Goal: Task Accomplishment & Management: Complete application form

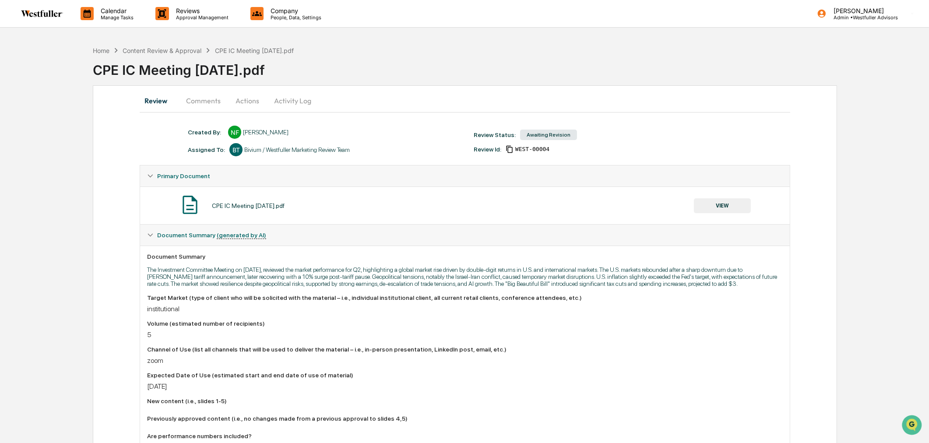
click at [190, 46] on div "Home Content Review & Approval CPE IC Meeting 9.17.25.pdf" at bounding box center [193, 51] width 201 height 10
click at [193, 50] on div "Content Review & Approval" at bounding box center [162, 50] width 79 height 7
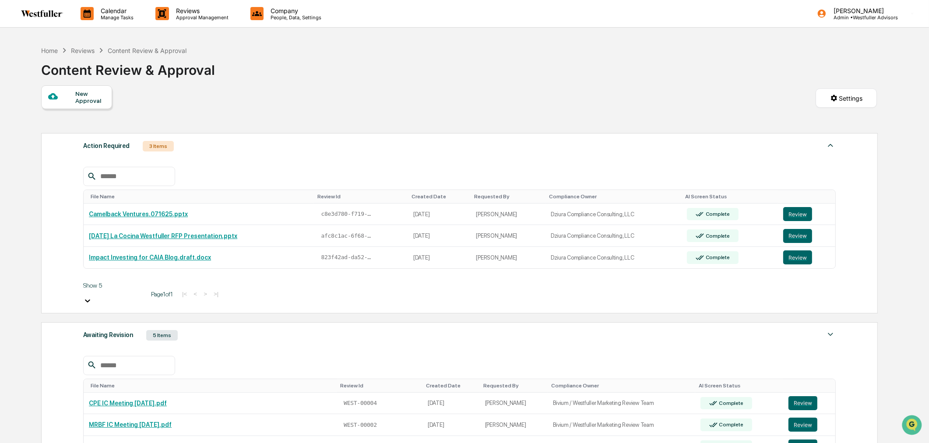
click at [435, 331] on div "Awaiting Revision 5 Items" at bounding box center [459, 335] width 753 height 12
click at [805, 396] on button "Review" at bounding box center [803, 403] width 29 height 14
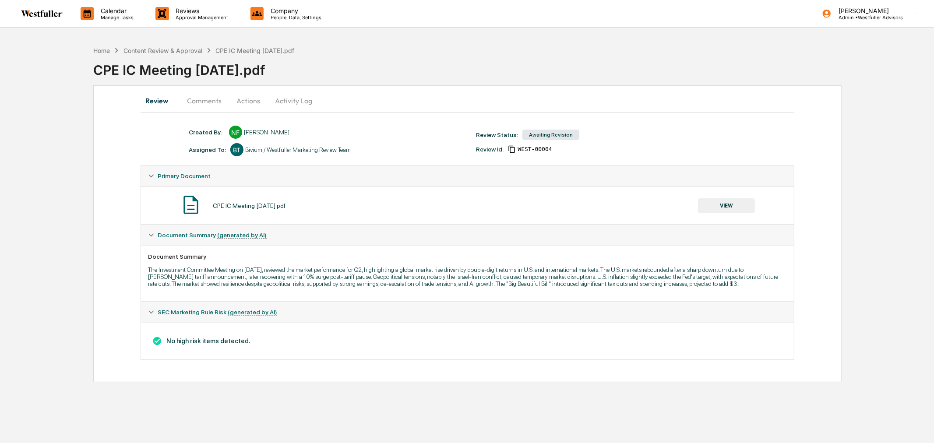
click at [217, 102] on button "Comments" at bounding box center [204, 100] width 49 height 21
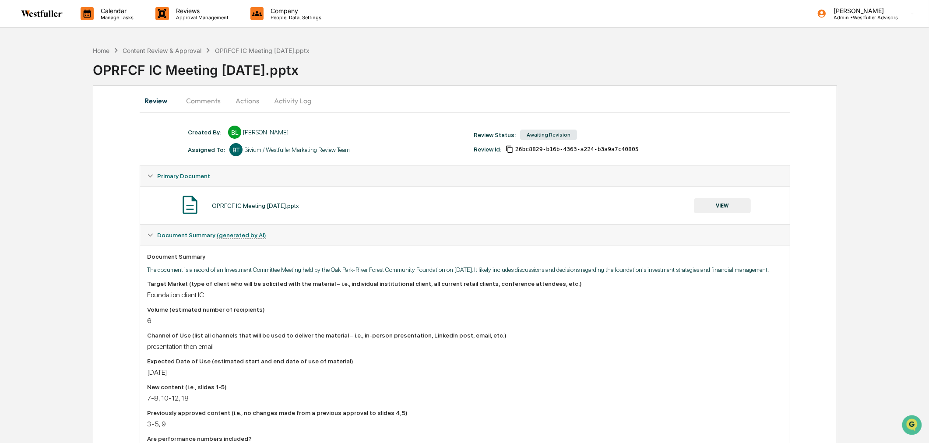
click at [582, 66] on div "OPRFCF IC Meeting [DATE].pptx" at bounding box center [511, 66] width 836 height 23
click at [190, 48] on div "Content Review & Approval" at bounding box center [162, 50] width 79 height 7
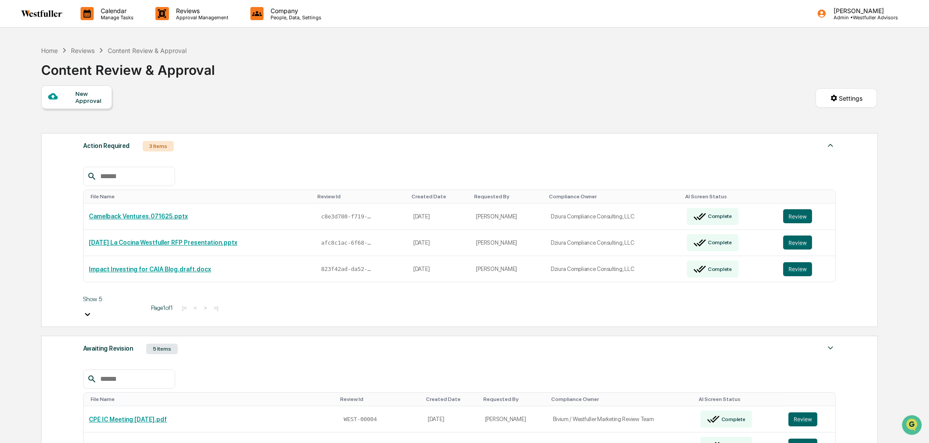
click at [295, 343] on div "Awaiting Revision 5 Items" at bounding box center [459, 349] width 753 height 12
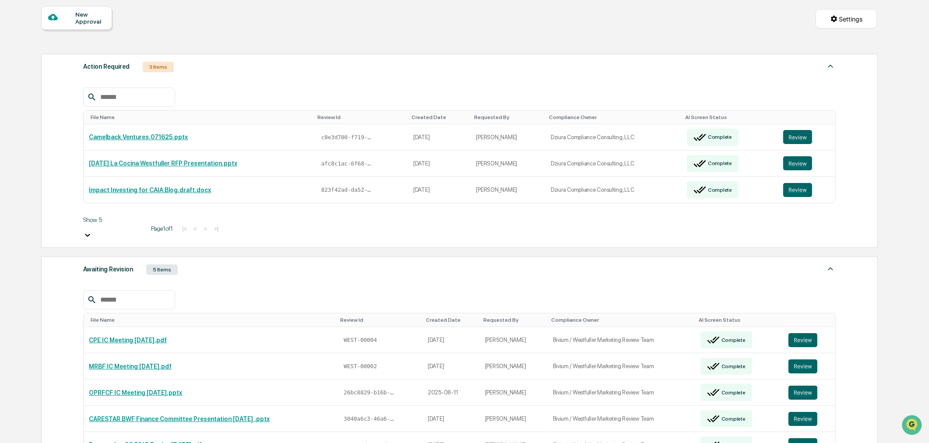
scroll to position [97, 0]
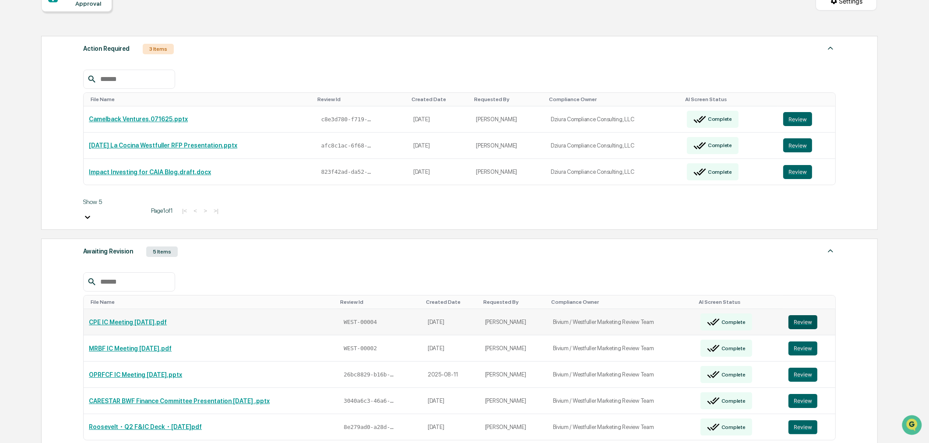
click at [809, 315] on button "Review" at bounding box center [803, 322] width 29 height 14
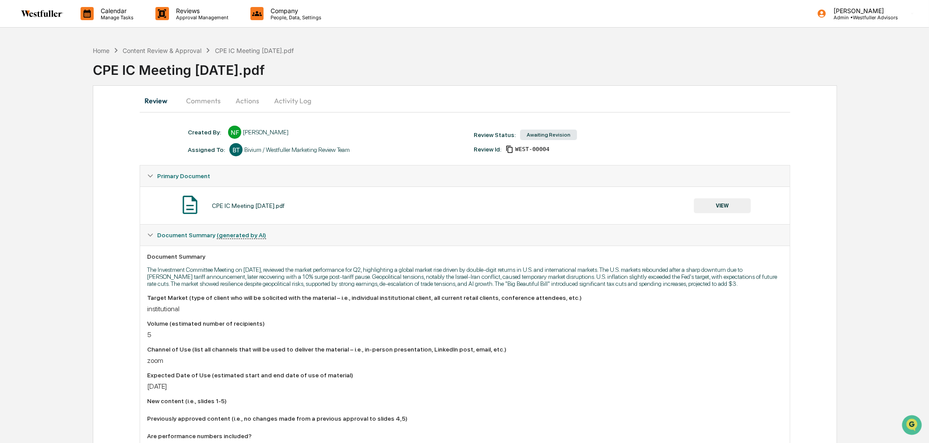
click at [708, 201] on button "VIEW" at bounding box center [722, 205] width 57 height 15
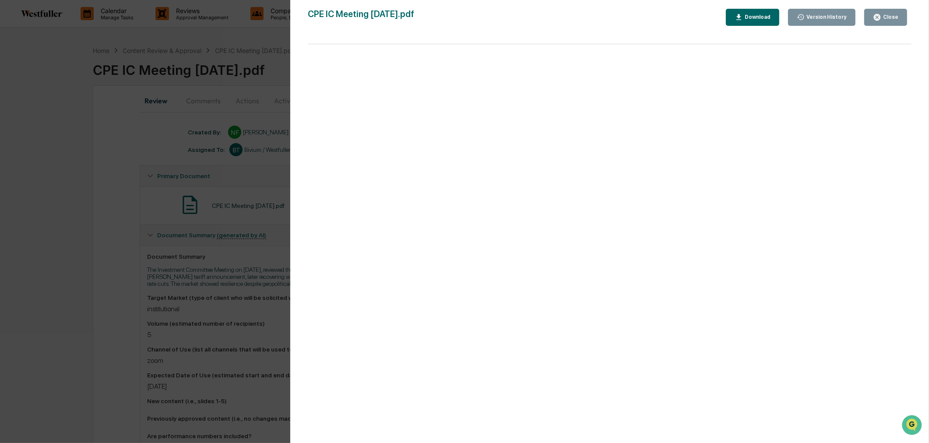
click at [816, 19] on div "Version History" at bounding box center [826, 17] width 42 height 6
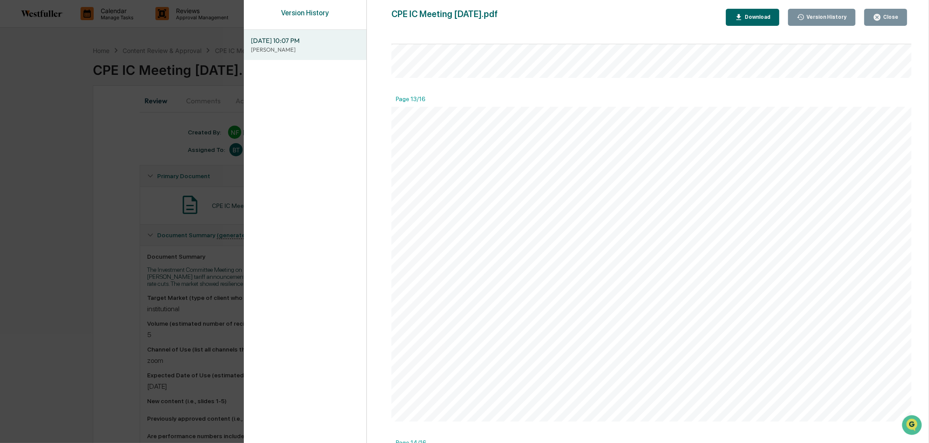
scroll to position [4087, 0]
click at [883, 14] on div "Close" at bounding box center [890, 17] width 17 height 6
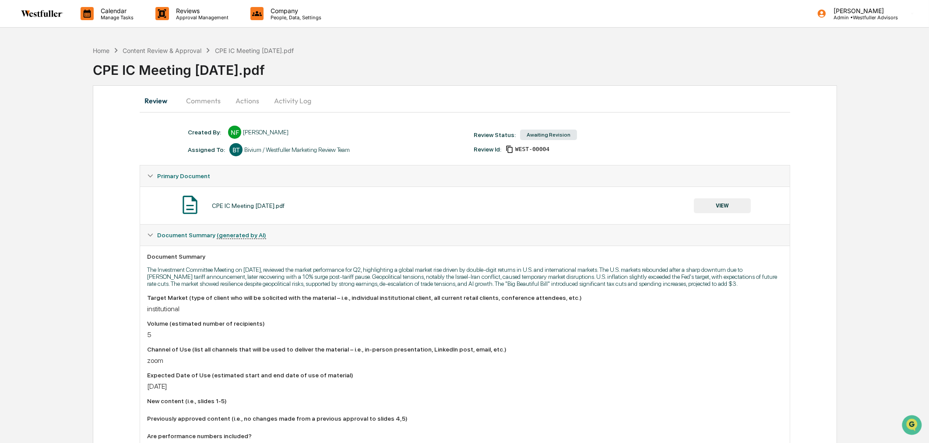
click at [212, 100] on button "Comments" at bounding box center [203, 100] width 49 height 21
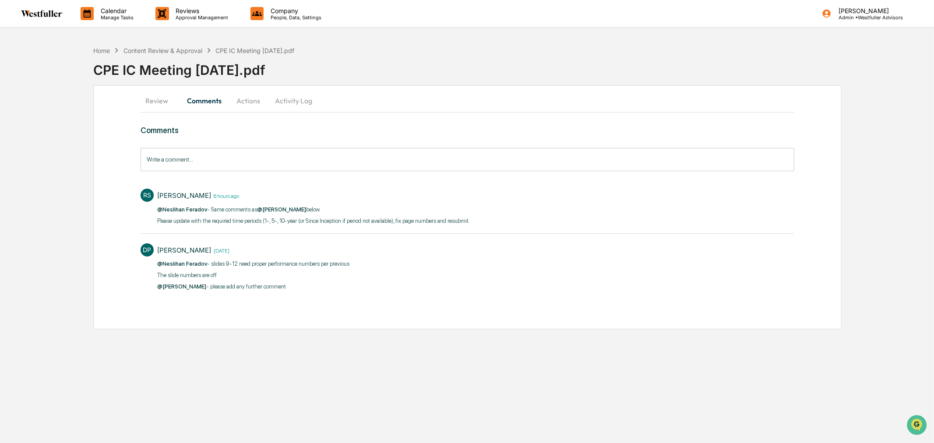
click at [211, 164] on input "Write a comment..." at bounding box center [468, 159] width 654 height 23
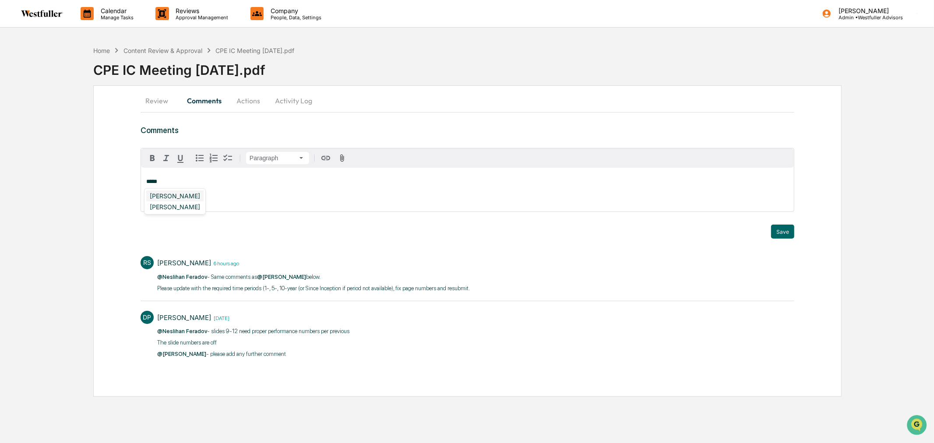
click at [190, 197] on div "Neslihan Feradov" at bounding box center [174, 196] width 57 height 11
click at [194, 237] on div "Doug Palenchar" at bounding box center [174, 239] width 57 height 11
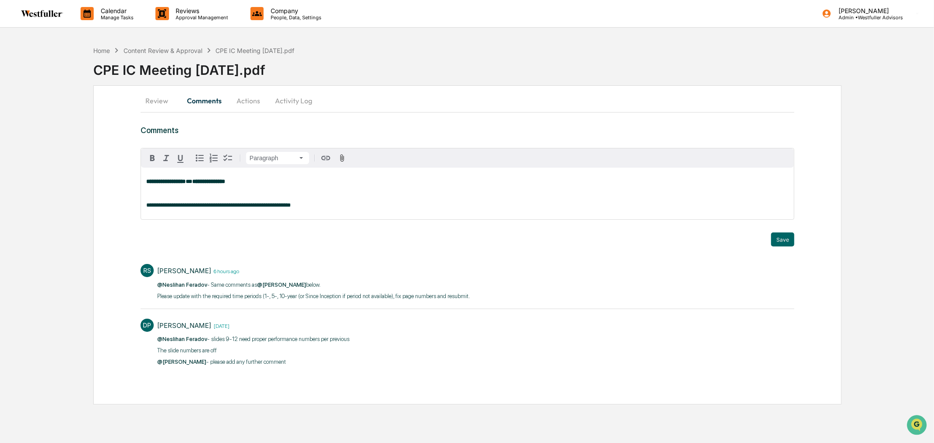
click at [335, 204] on p "**********" at bounding box center [467, 205] width 642 height 6
drag, startPoint x: 92, startPoint y: 67, endPoint x: 192, endPoint y: 67, distance: 99.4
click at [192, 67] on div "**********" at bounding box center [467, 223] width 934 height 363
copy div "CPE IC Meeting"
click at [382, 206] on p "**********" at bounding box center [467, 205] width 642 height 6
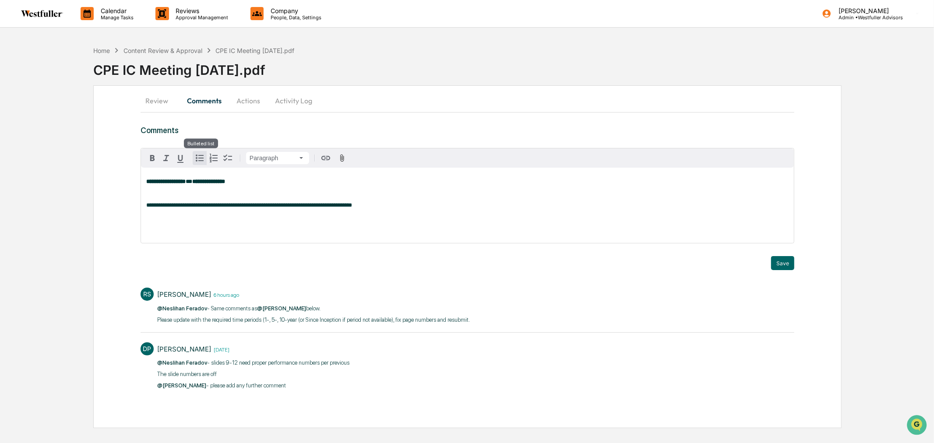
click at [199, 160] on icon "button" at bounding box center [199, 158] width 11 height 11
click at [196, 227] on div "**********" at bounding box center [467, 205] width 653 height 74
click at [196, 231] on span "**********" at bounding box center [177, 229] width 44 height 6
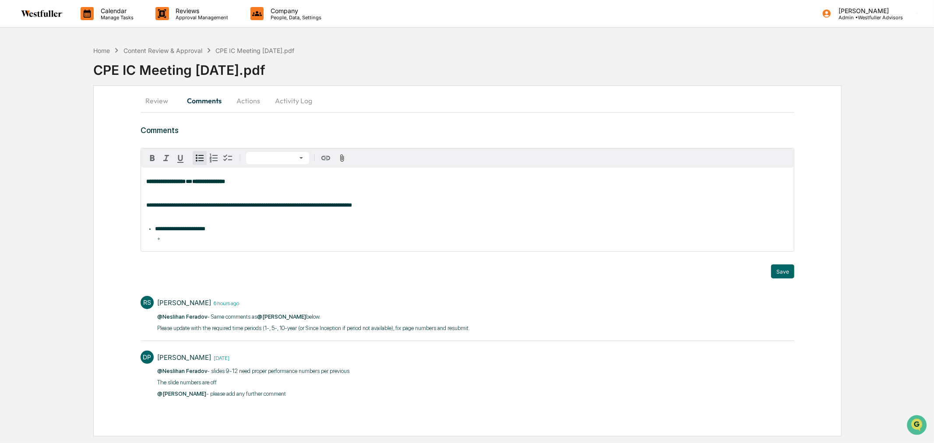
click at [199, 240] on li at bounding box center [476, 239] width 625 height 6
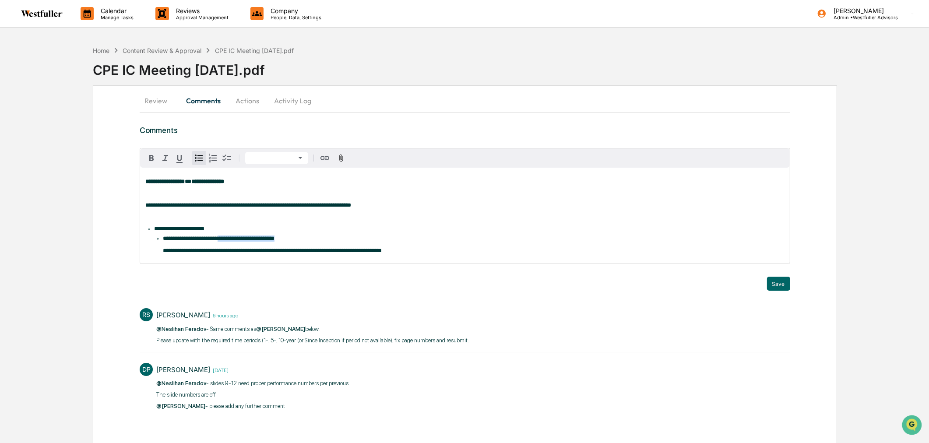
drag, startPoint x: 316, startPoint y: 242, endPoint x: 229, endPoint y: 242, distance: 87.2
click at [229, 242] on li "**********" at bounding box center [473, 245] width 621 height 18
click at [162, 243] on ul "**********" at bounding box center [469, 245] width 630 height 18
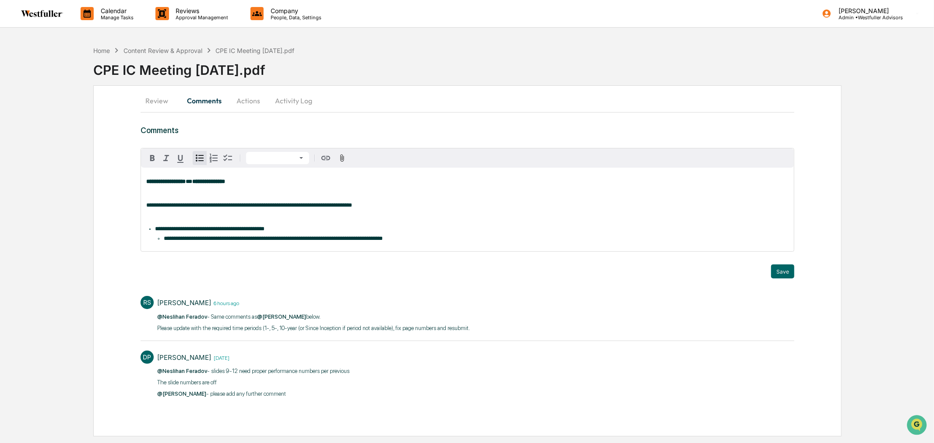
click at [294, 195] on p at bounding box center [467, 194] width 642 height 6
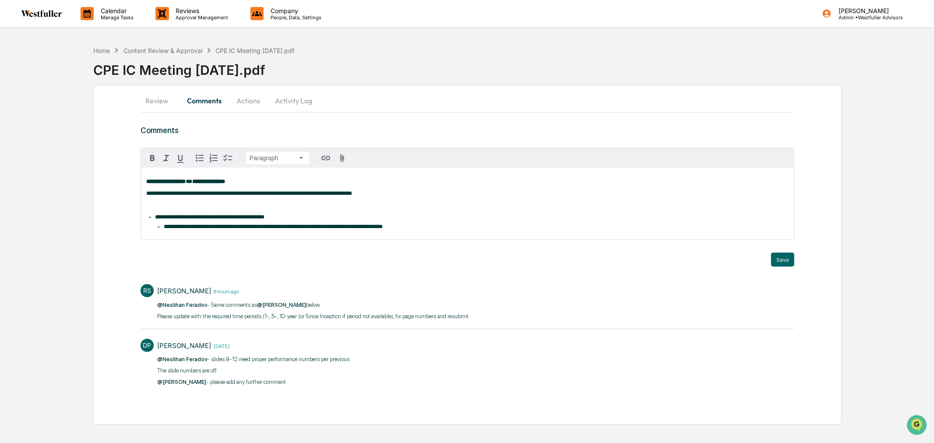
click at [292, 200] on div "**********" at bounding box center [467, 204] width 653 height 72
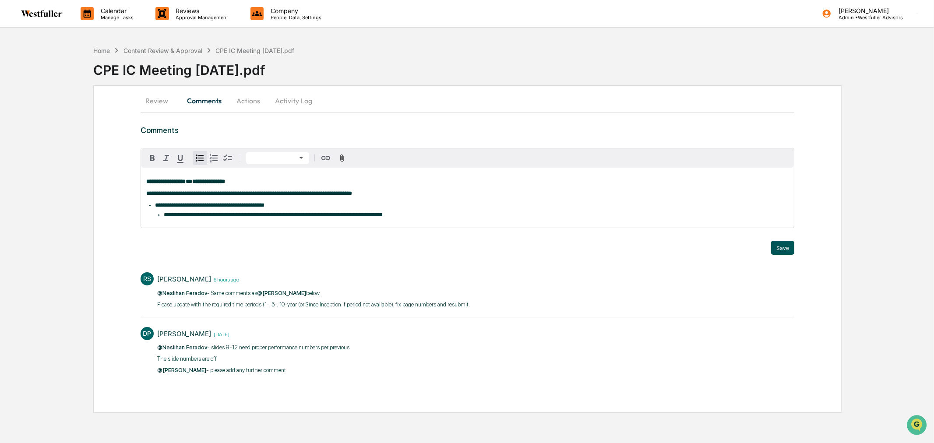
click at [790, 249] on button "Save" at bounding box center [782, 248] width 23 height 14
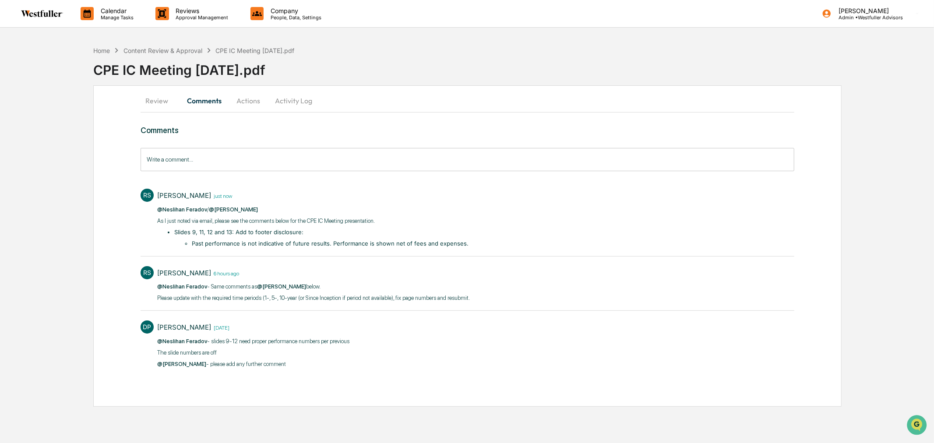
click at [157, 102] on button "Review" at bounding box center [160, 100] width 39 height 21
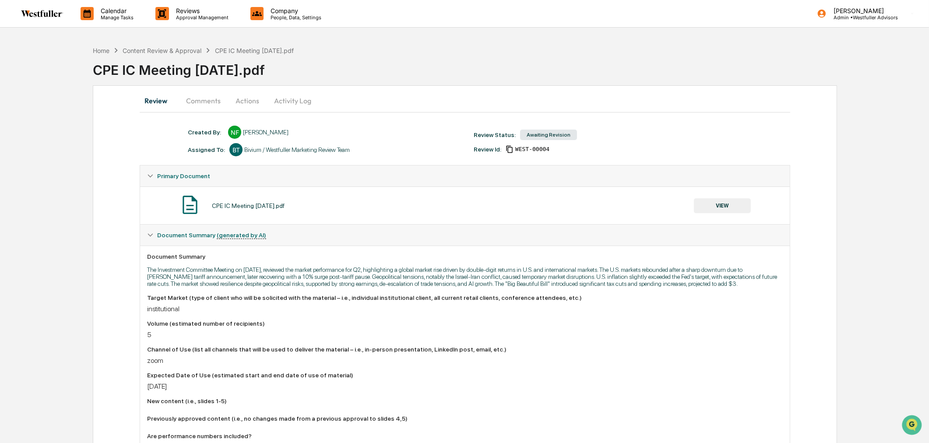
click at [745, 208] on button "VIEW" at bounding box center [722, 205] width 57 height 15
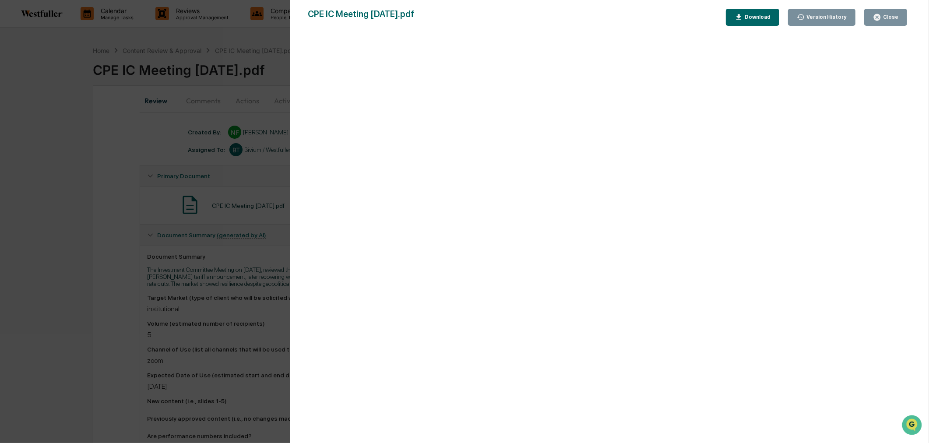
click at [829, 19] on div "Version History" at bounding box center [826, 17] width 42 height 6
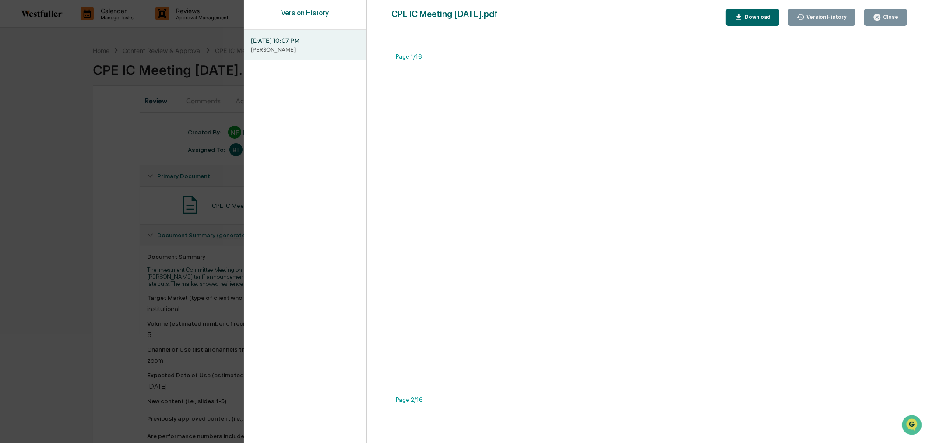
click at [319, 41] on span "09/12/2025, 10:07 PM" at bounding box center [305, 41] width 109 height 10
click at [889, 14] on div "Close" at bounding box center [890, 17] width 17 height 6
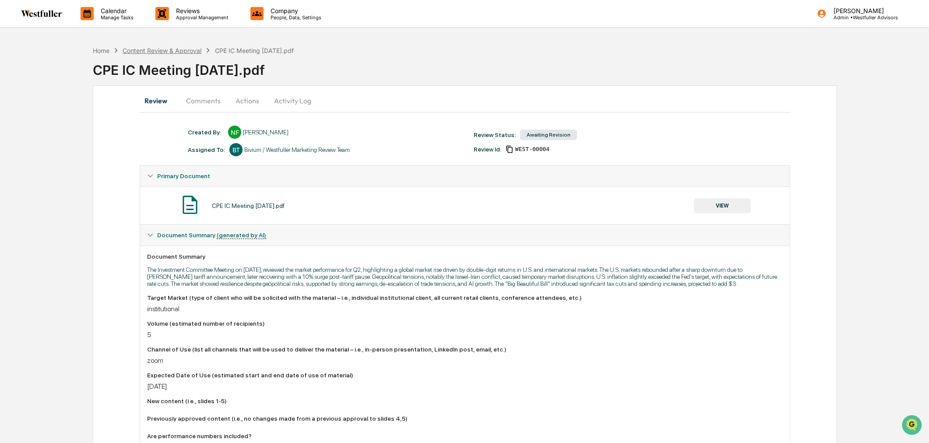
click at [164, 47] on div "Content Review & Approval" at bounding box center [162, 50] width 79 height 7
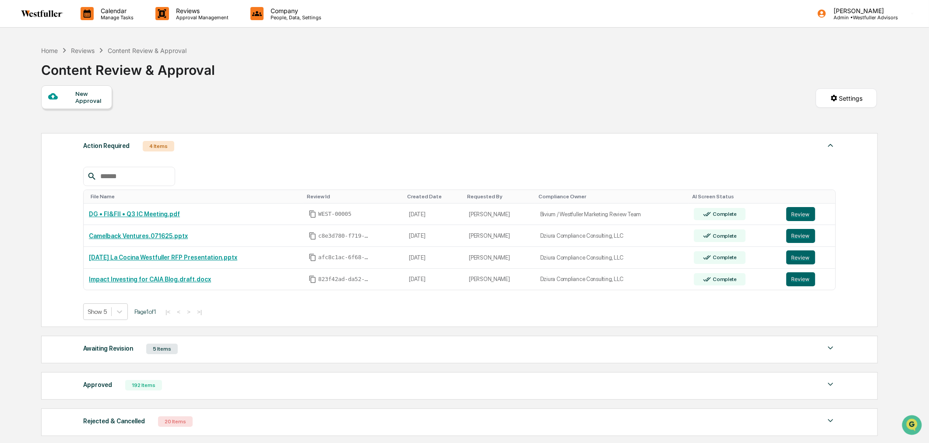
click at [298, 355] on div "Awaiting Revision 5 Items" at bounding box center [459, 349] width 753 height 12
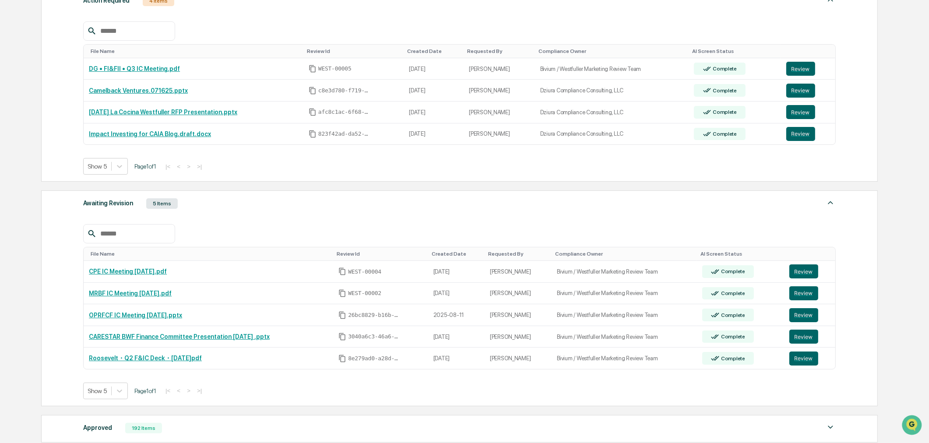
scroll to position [49, 0]
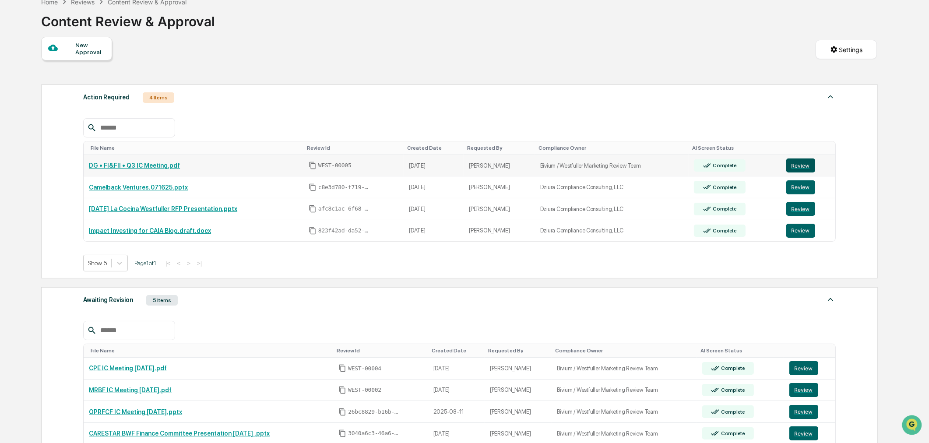
click at [803, 165] on button "Review" at bounding box center [801, 166] width 29 height 14
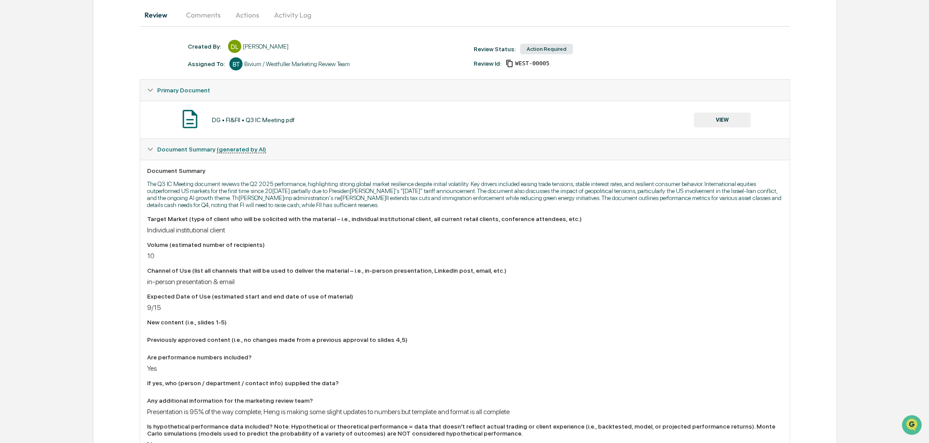
scroll to position [69, 0]
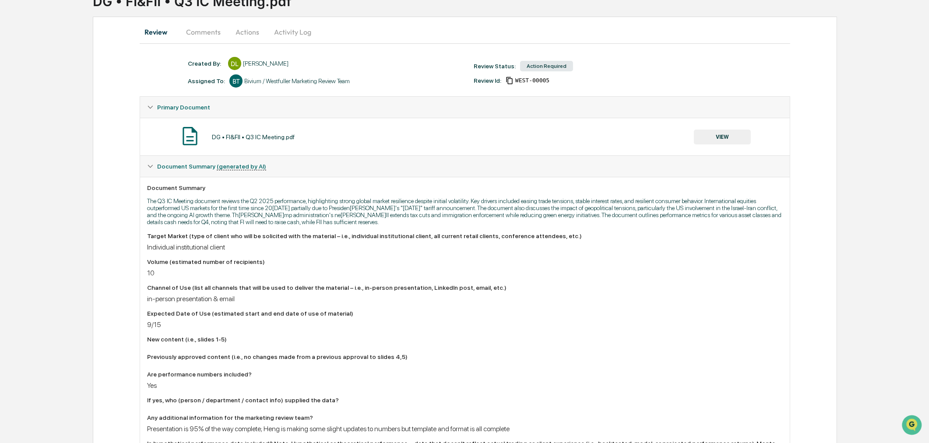
click at [198, 33] on button "Comments" at bounding box center [203, 31] width 49 height 21
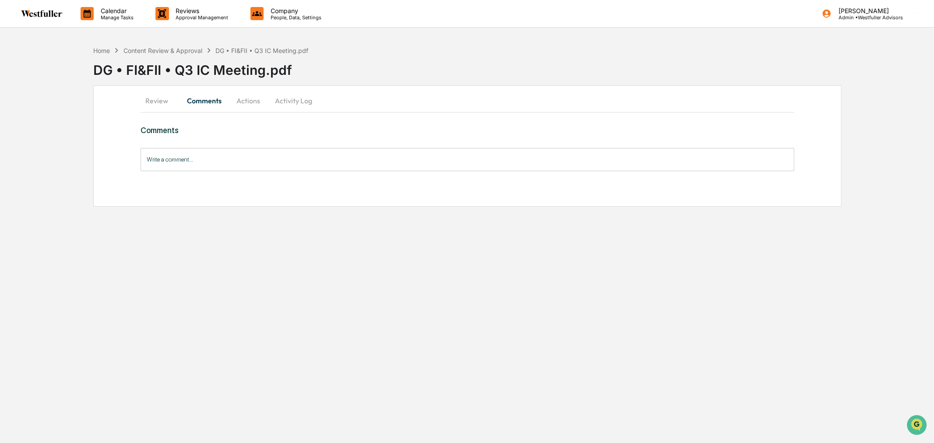
click at [244, 102] on button "Actions" at bounding box center [248, 100] width 39 height 21
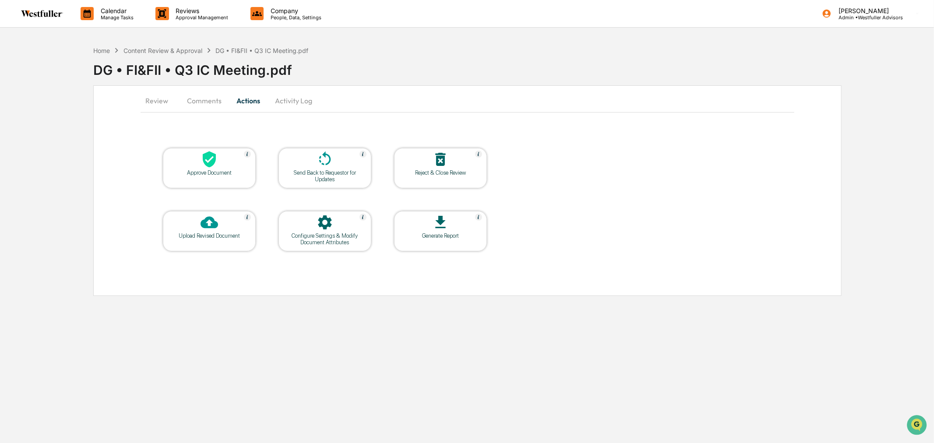
click at [172, 103] on button "Review" at bounding box center [160, 100] width 39 height 21
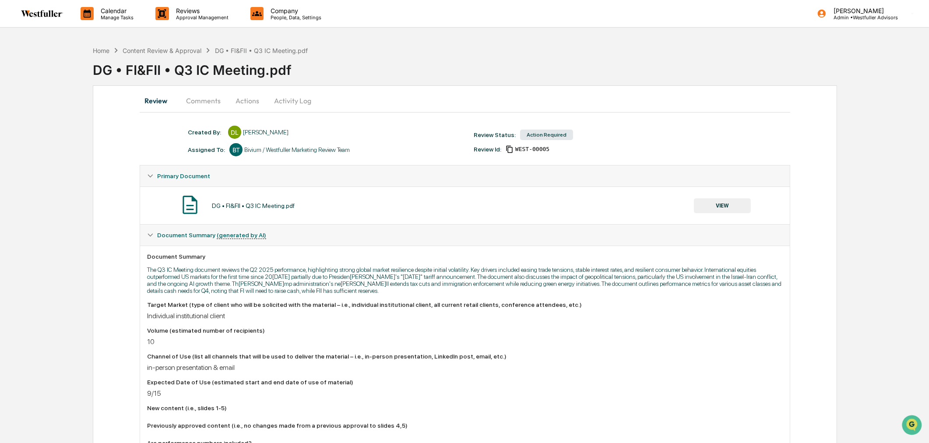
click at [233, 101] on button "Actions" at bounding box center [247, 100] width 39 height 21
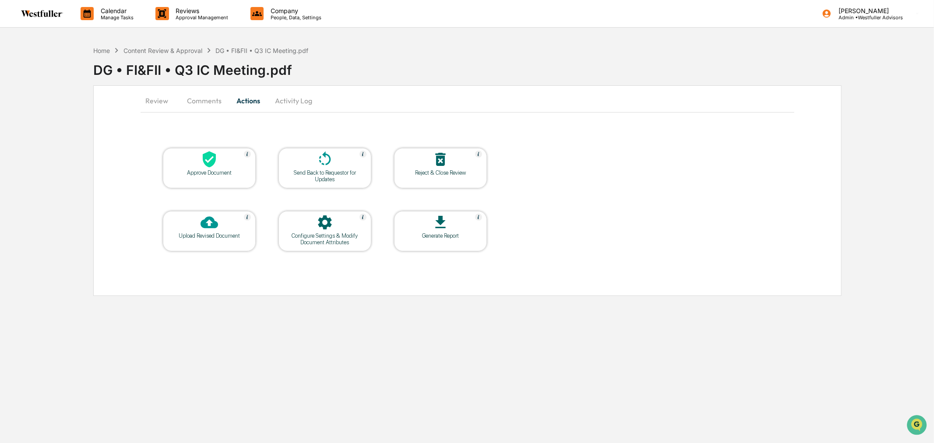
click at [152, 87] on div "Review Comments Actions Activity Log Approve Document Send Back to Requestor fo…" at bounding box center [467, 190] width 748 height 211
click at [157, 104] on button "Review" at bounding box center [160, 100] width 39 height 21
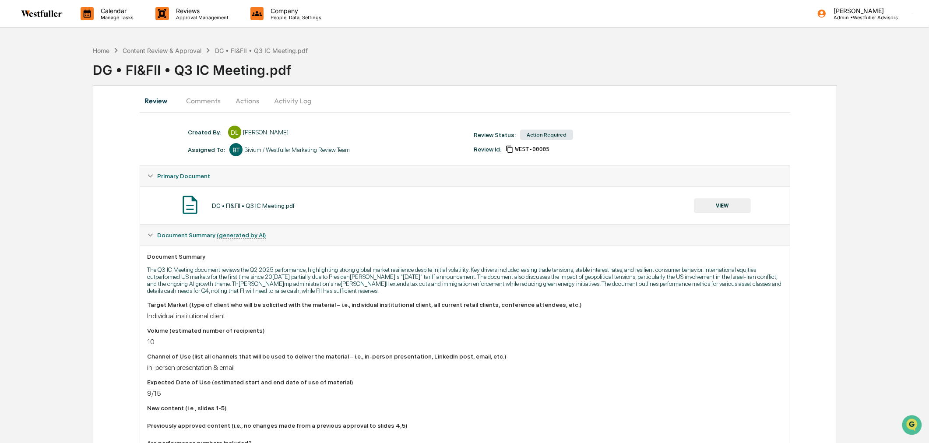
click at [704, 205] on button "VIEW" at bounding box center [722, 205] width 57 height 15
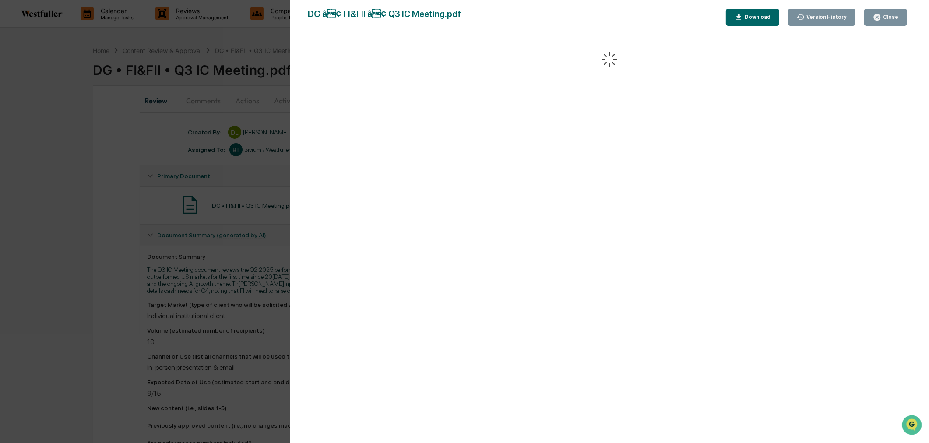
click at [805, 17] on icon "button" at bounding box center [801, 17] width 8 height 8
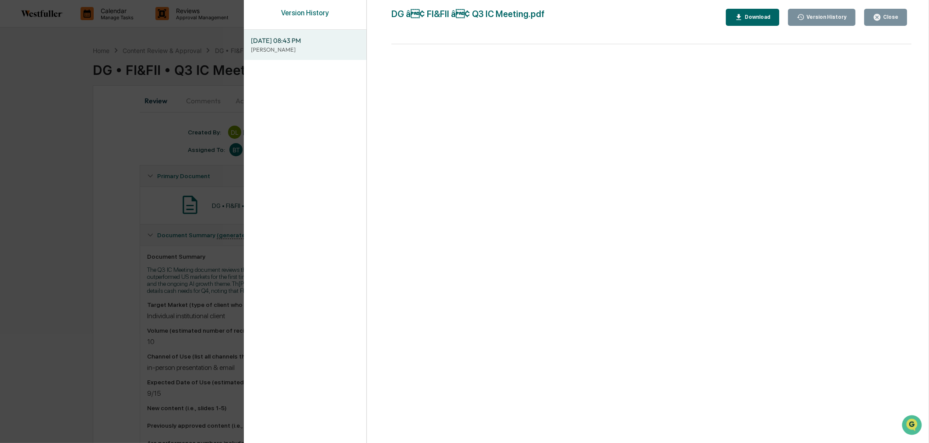
click at [771, 18] on div "Download" at bounding box center [757, 17] width 28 height 6
drag, startPoint x: 891, startPoint y: 11, endPoint x: 930, endPoint y: 53, distance: 57.6
click at [891, 12] on button "Close" at bounding box center [886, 17] width 43 height 17
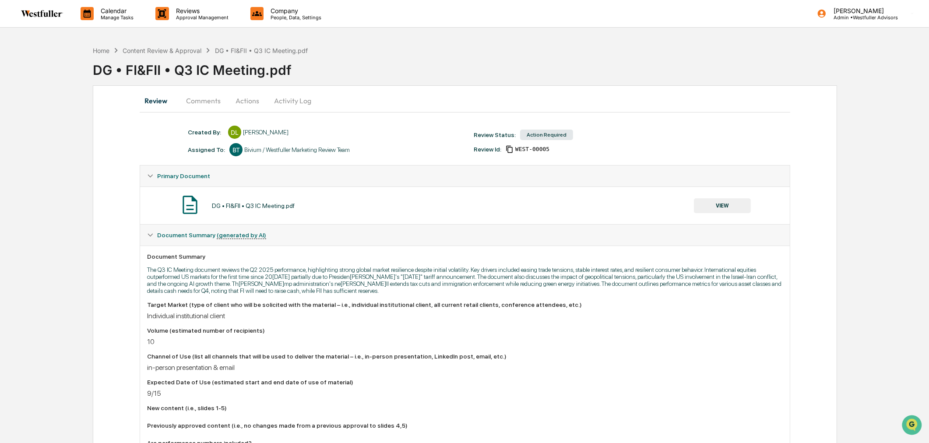
click at [205, 101] on button "Comments" at bounding box center [203, 100] width 49 height 21
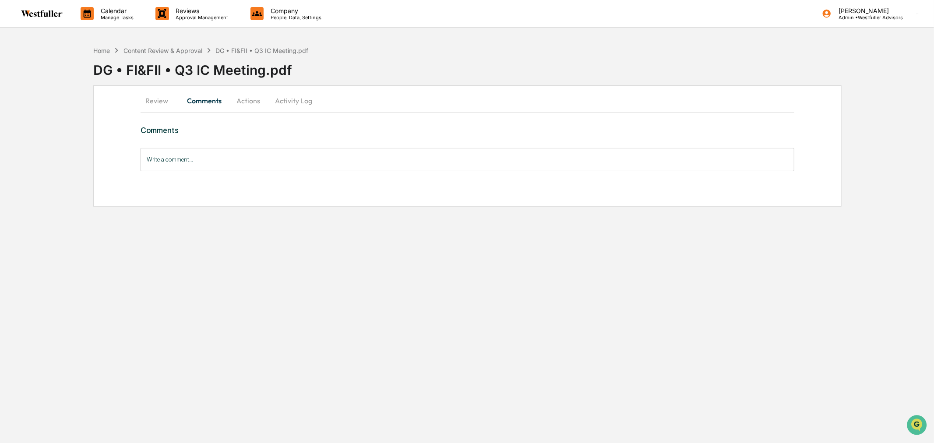
click at [156, 99] on button "Review" at bounding box center [160, 100] width 39 height 21
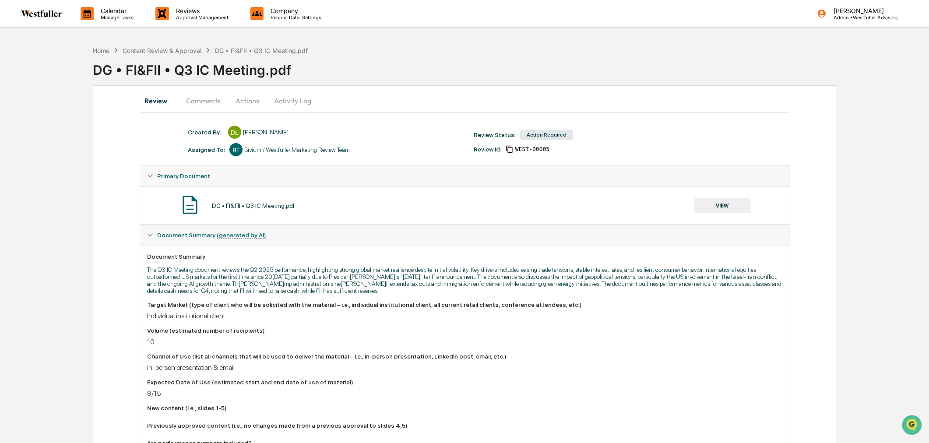
click at [717, 209] on button "VIEW" at bounding box center [722, 205] width 57 height 15
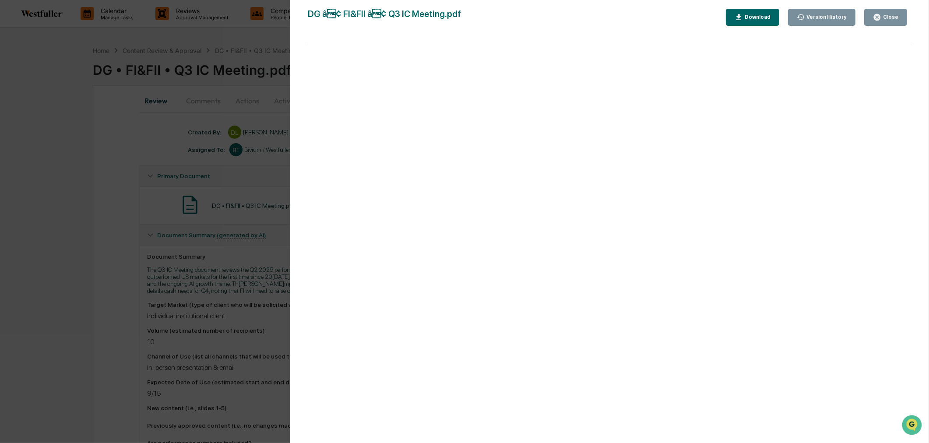
click at [833, 14] on div "Version History" at bounding box center [826, 17] width 42 height 6
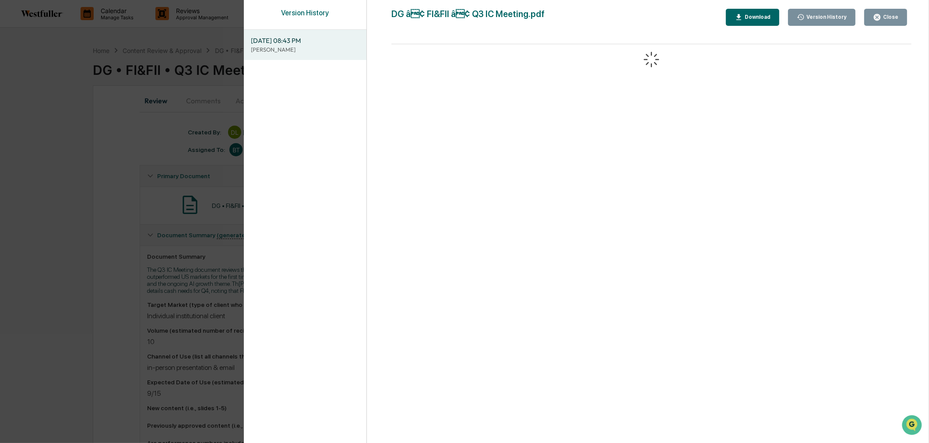
click at [64, 128] on div "Version History [DATE] 08:43 PM [PERSON_NAME] DG â¢ FI&FII â¢ Q3 IC Meeting.p…" at bounding box center [464, 221] width 929 height 443
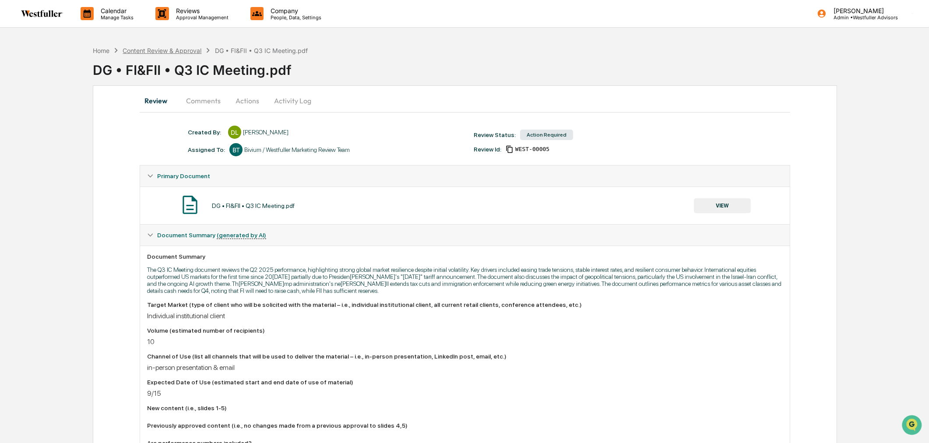
click at [160, 49] on div "Content Review & Approval" at bounding box center [162, 50] width 79 height 7
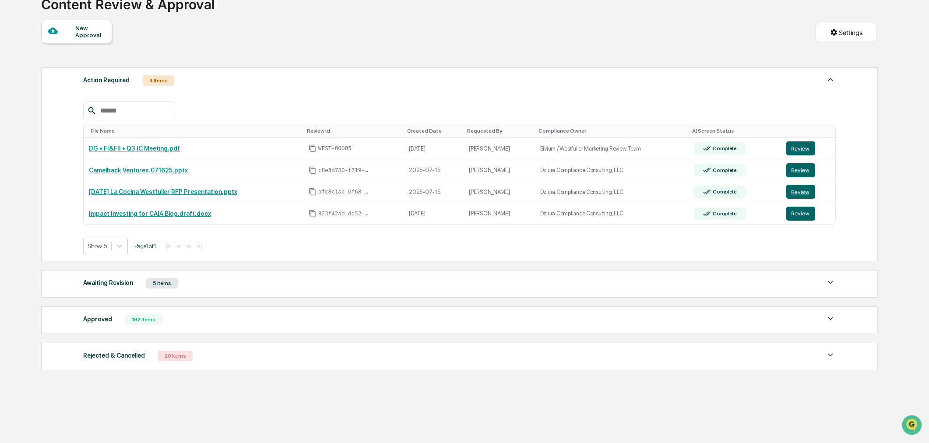
scroll to position [84, 0]
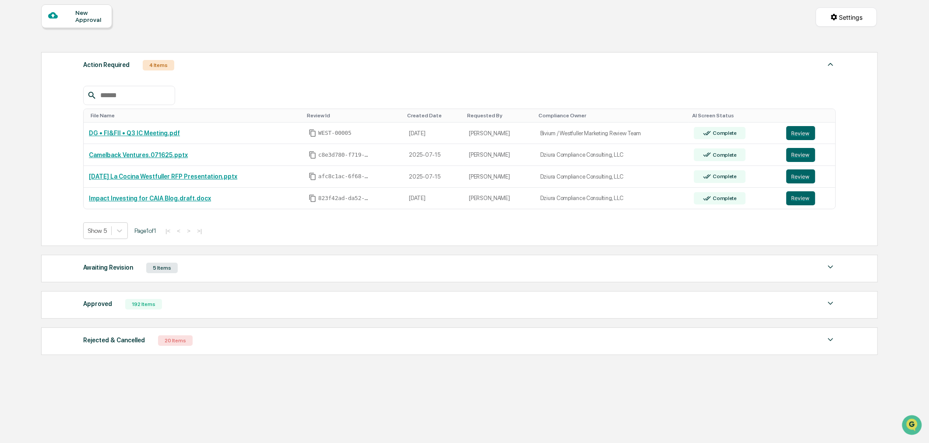
click at [187, 276] on div "Awaiting Revision 5 Items File Name Review Id Created Date Requested By Complia…" at bounding box center [459, 269] width 837 height 28
click at [190, 269] on div "Awaiting Revision 5 Items" at bounding box center [459, 268] width 753 height 12
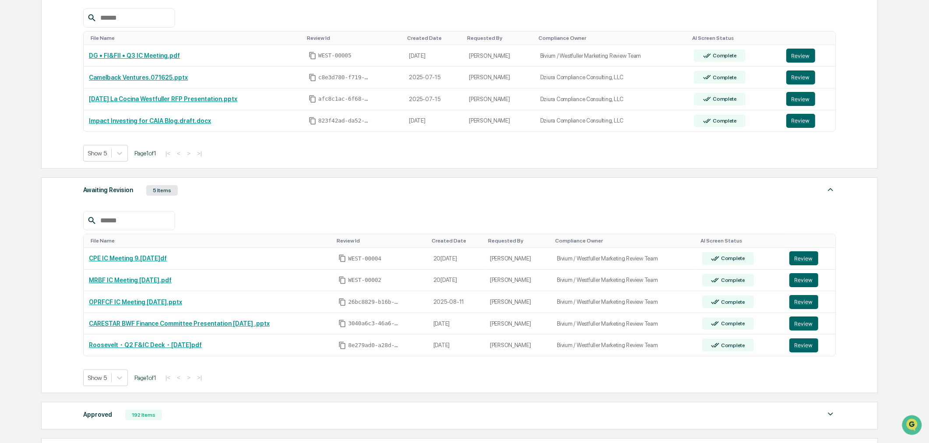
scroll to position [230, 0]
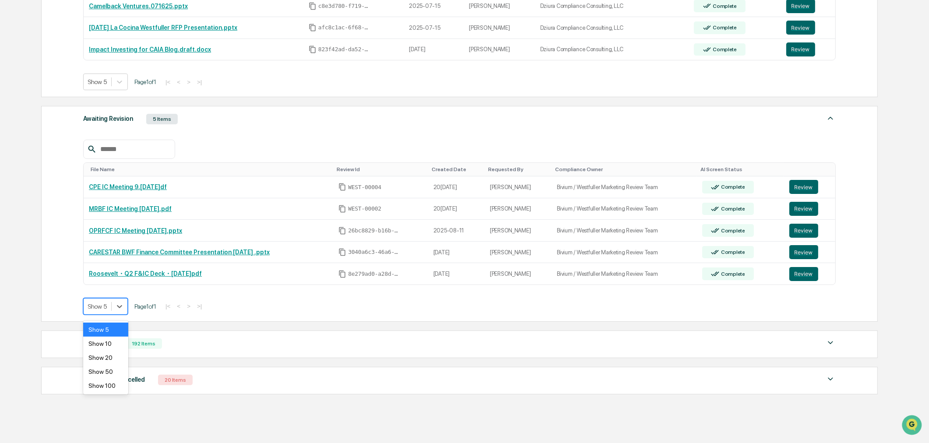
click at [106, 307] on div at bounding box center [97, 306] width 19 height 9
click at [110, 378] on div "Show 50" at bounding box center [105, 372] width 45 height 14
click at [196, 353] on div "Approved 192 Items File Name Review Id Created Date Requested By Compliance Own…" at bounding box center [459, 345] width 837 height 28
click at [194, 347] on div "Approved 192 Items" at bounding box center [459, 344] width 753 height 12
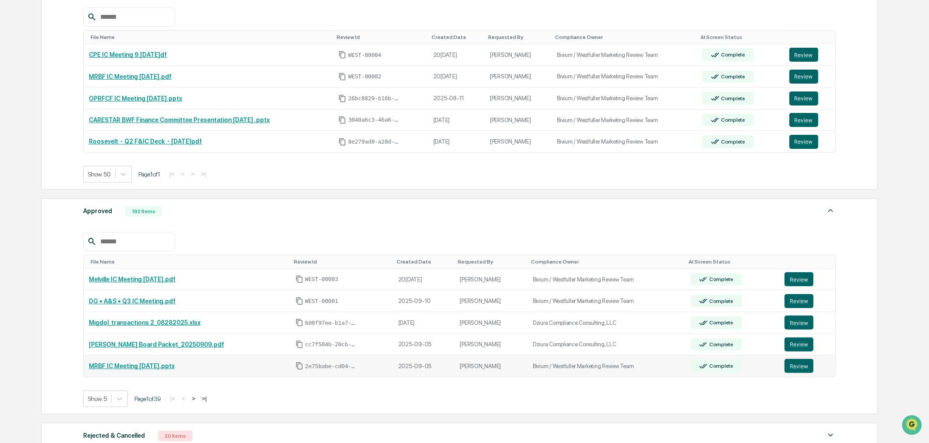
scroll to position [376, 0]
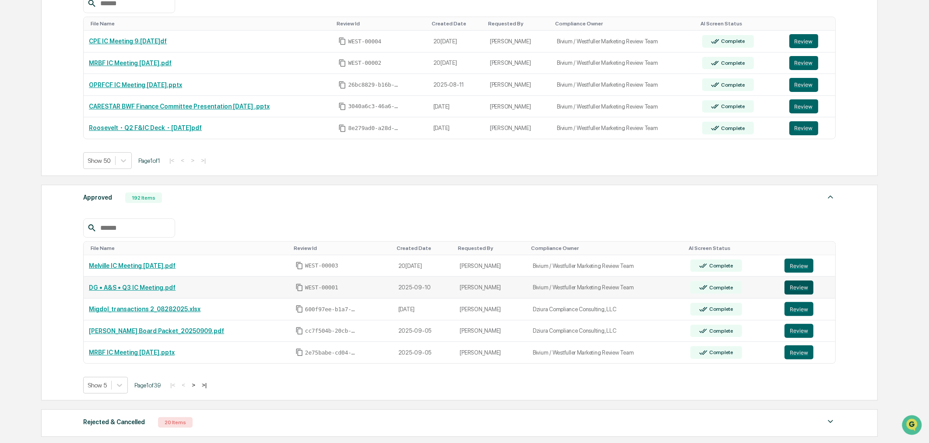
click at [806, 289] on button "Review" at bounding box center [799, 288] width 29 height 14
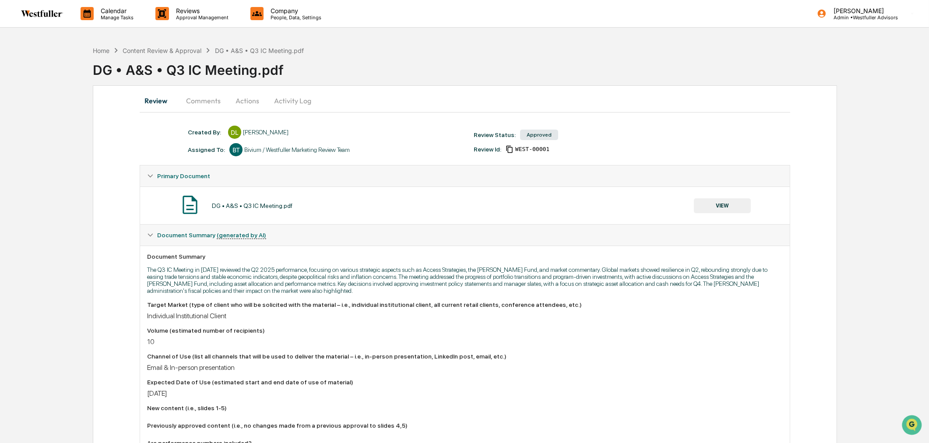
click at [204, 104] on button "Comments" at bounding box center [203, 100] width 49 height 21
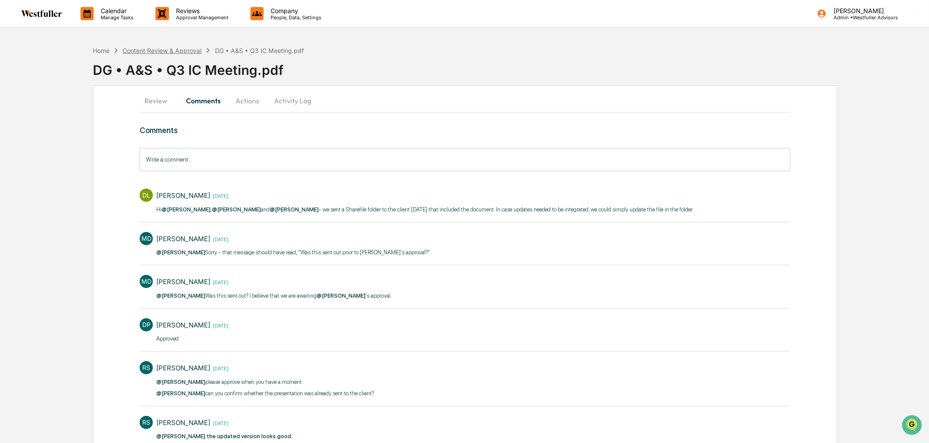
click at [161, 52] on div "Content Review & Approval" at bounding box center [162, 50] width 79 height 7
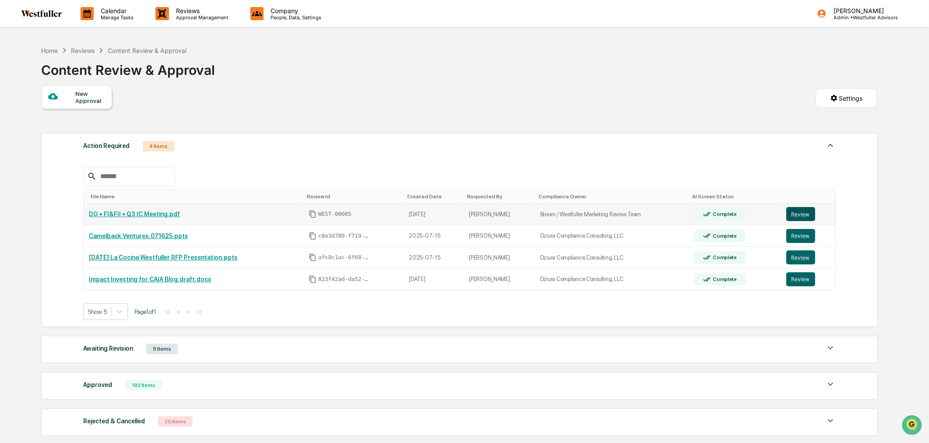
click at [790, 219] on button "Review" at bounding box center [801, 214] width 29 height 14
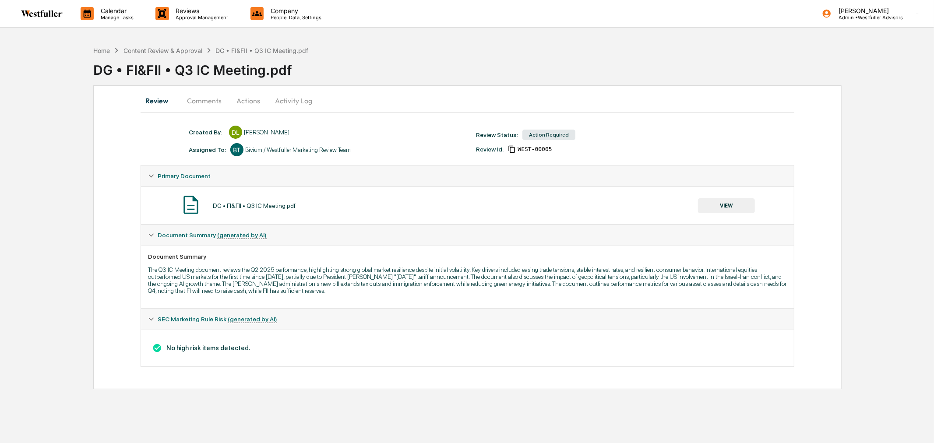
click at [204, 93] on button "Comments" at bounding box center [204, 100] width 49 height 21
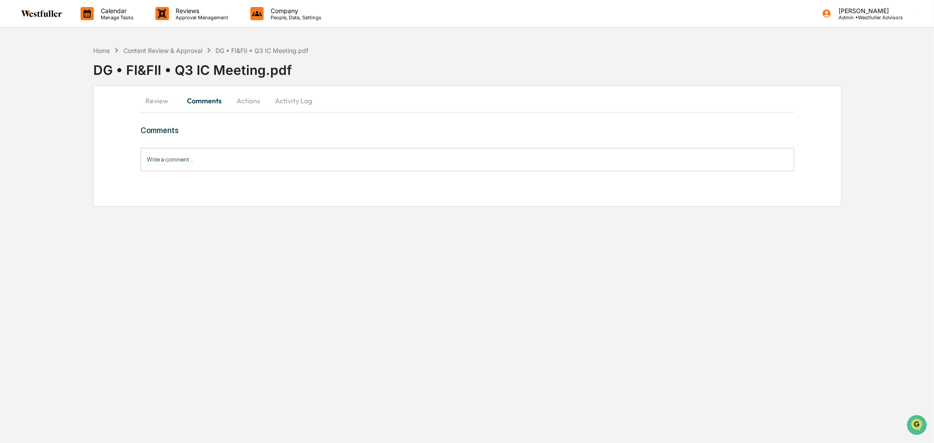
click at [171, 98] on button "Review" at bounding box center [160, 100] width 39 height 21
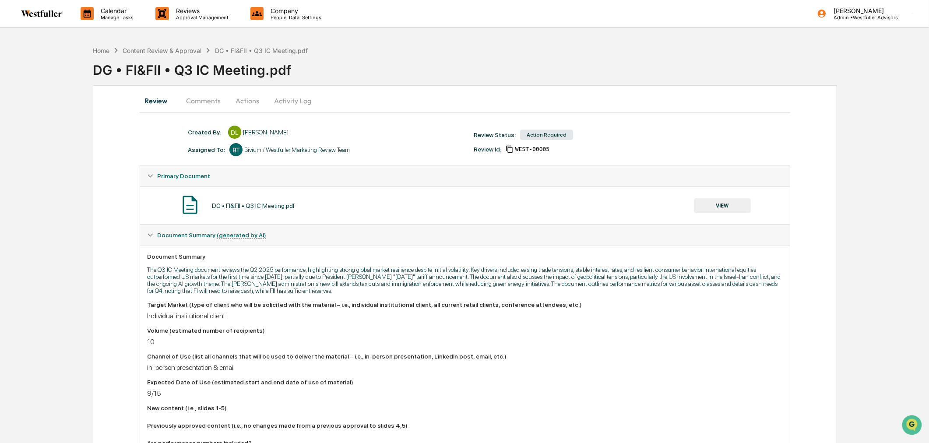
click at [202, 101] on button "Comments" at bounding box center [203, 100] width 49 height 21
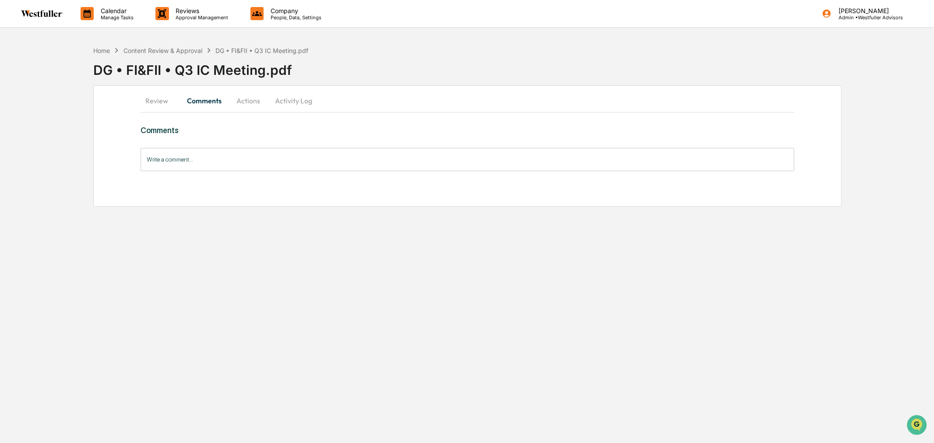
click at [240, 161] on input "Write a comment..." at bounding box center [468, 159] width 654 height 23
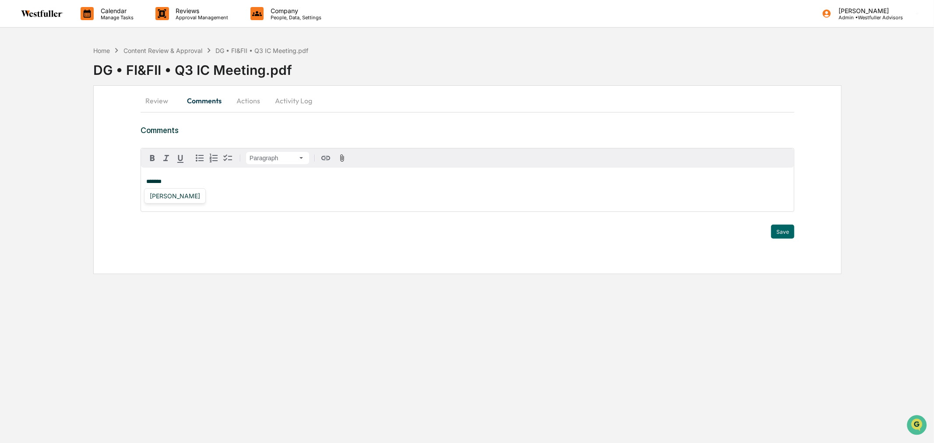
click at [242, 106] on button "Actions" at bounding box center [248, 100] width 39 height 21
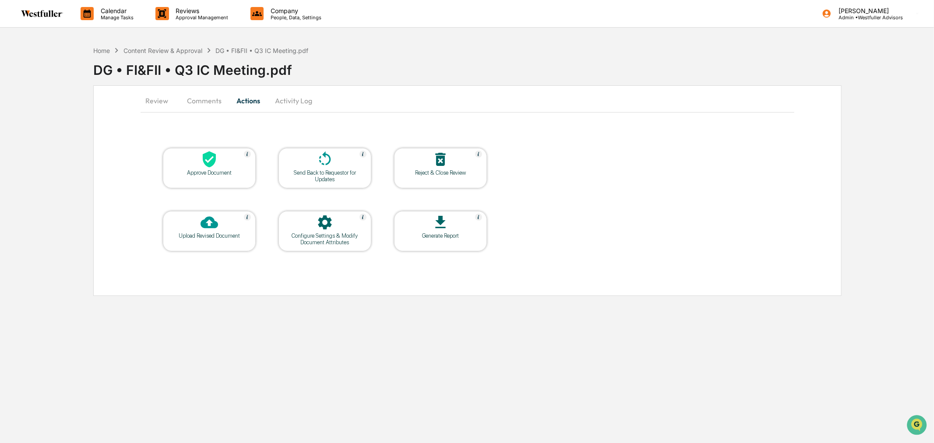
click at [311, 104] on button "Activity Log" at bounding box center [293, 100] width 51 height 21
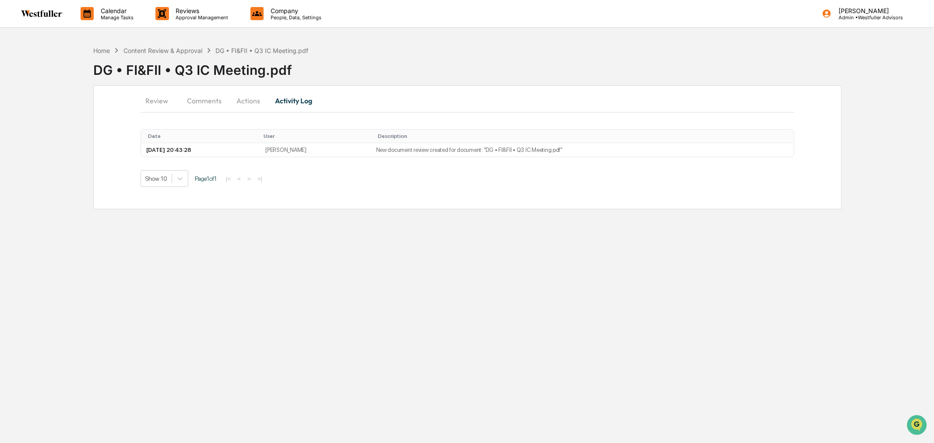
click at [212, 105] on button "Comments" at bounding box center [204, 100] width 49 height 21
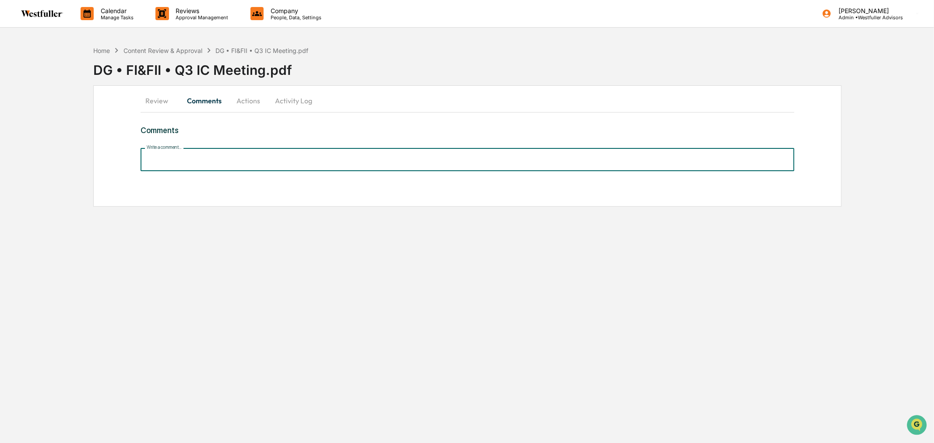
click at [197, 157] on input "Write a comment..." at bounding box center [468, 159] width 654 height 23
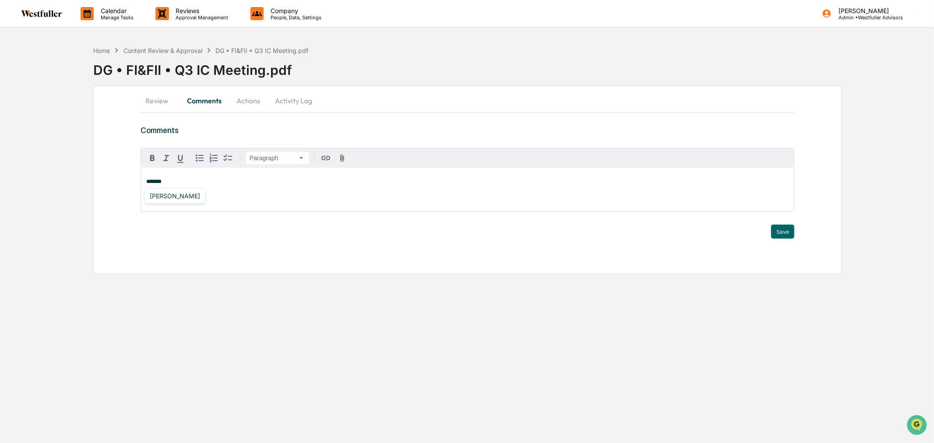
click at [191, 201] on div "[PERSON_NAME]" at bounding box center [175, 195] width 62 height 15
click at [191, 199] on div "[PERSON_NAME]" at bounding box center [174, 196] width 57 height 11
click at [194, 163] on icon "button" at bounding box center [199, 158] width 11 height 11
click at [196, 207] on li "*" at bounding box center [472, 205] width 634 height 6
click at [299, 203] on div "**********" at bounding box center [467, 193] width 653 height 50
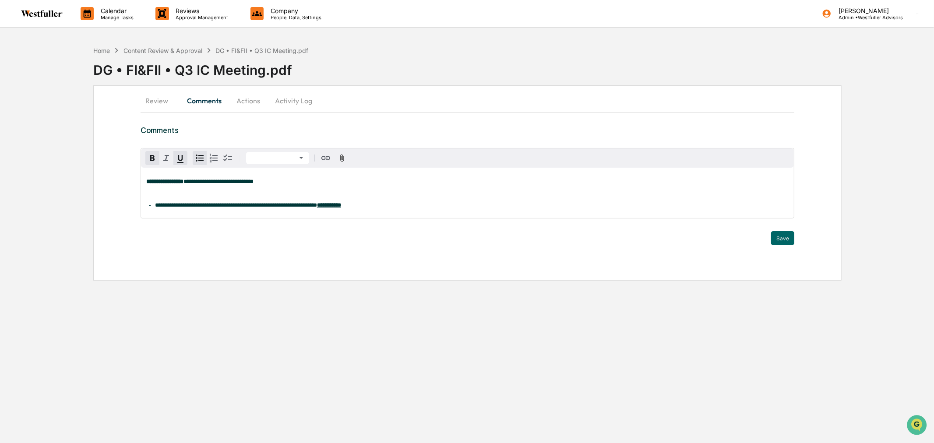
click at [225, 208] on span "**********" at bounding box center [236, 205] width 162 height 6
click at [183, 208] on span "**********" at bounding box center [236, 205] width 162 height 6
click at [396, 205] on li "**********" at bounding box center [472, 205] width 634 height 6
click at [554, 196] on p at bounding box center [467, 194] width 642 height 6
click at [606, 208] on li "**********" at bounding box center [472, 205] width 634 height 6
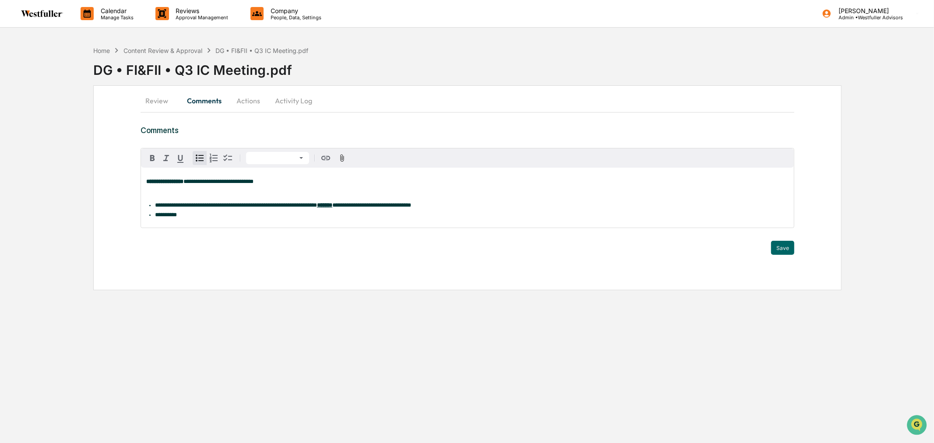
drag, startPoint x: 258, startPoint y: 211, endPoint x: 256, endPoint y: 215, distance: 5.5
click at [258, 211] on ul "**********" at bounding box center [467, 210] width 642 height 16
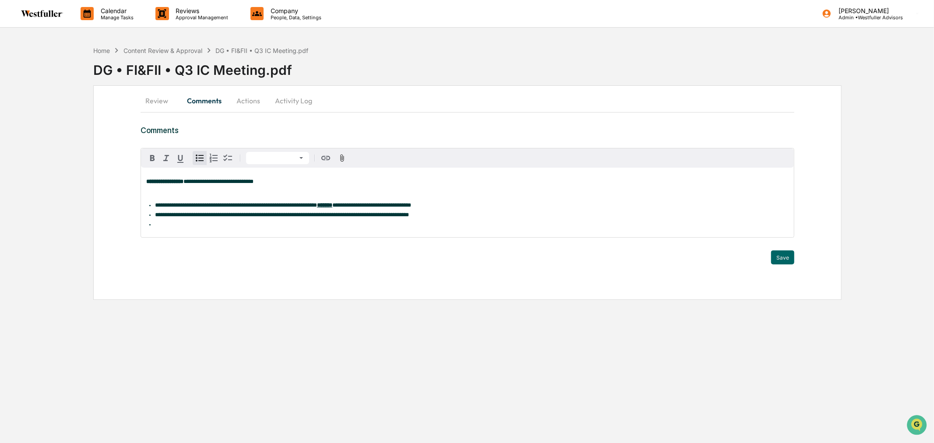
click at [172, 231] on div "**********" at bounding box center [467, 203] width 653 height 70
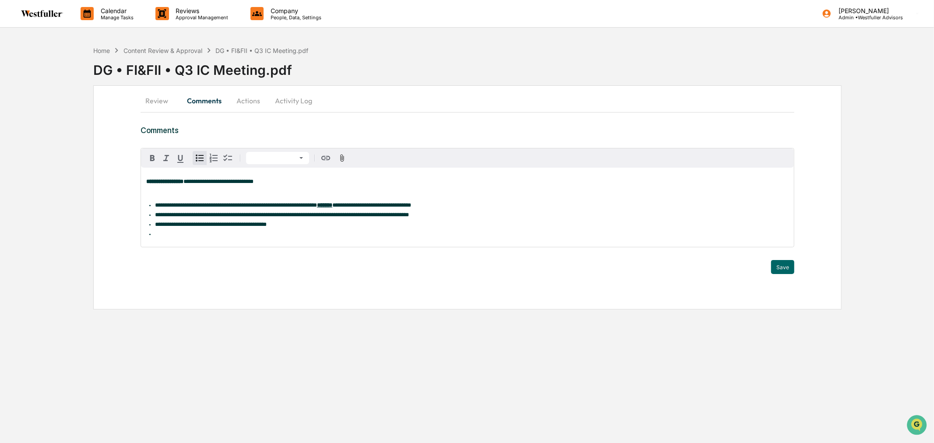
click at [254, 237] on li at bounding box center [472, 234] width 634 height 6
click at [205, 243] on div "**********" at bounding box center [467, 207] width 653 height 79
click at [176, 235] on span "**********" at bounding box center [200, 234] width 90 height 6
click at [168, 234] on span "**********" at bounding box center [203, 234] width 96 height 6
click at [181, 205] on span "**********" at bounding box center [236, 205] width 162 height 6
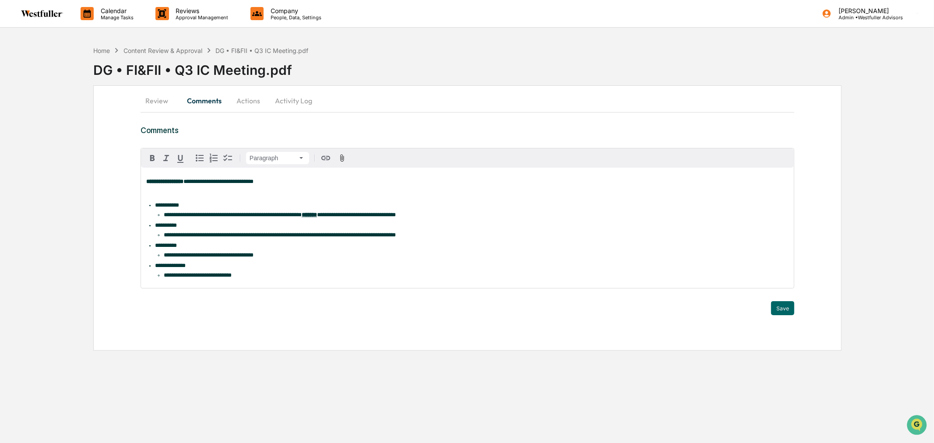
click at [296, 183] on p "**********" at bounding box center [467, 182] width 642 height 6
click at [162, 326] on div "Doug Palenchar" at bounding box center [174, 323] width 57 height 11
click at [421, 181] on span "**********" at bounding box center [357, 182] width 136 height 6
click at [784, 315] on button "Save" at bounding box center [782, 308] width 23 height 14
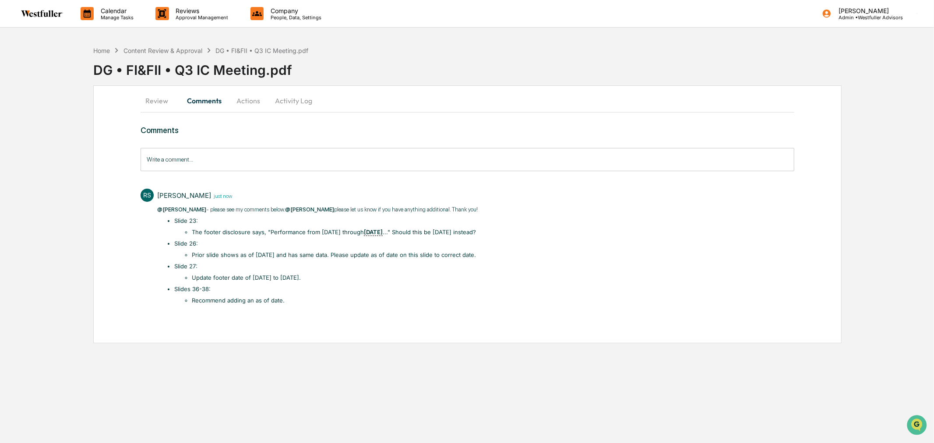
click at [151, 99] on button "Review" at bounding box center [160, 100] width 39 height 21
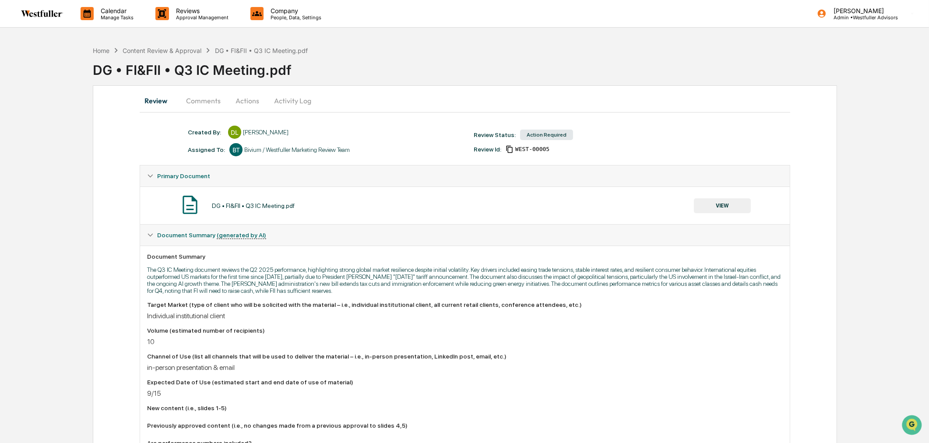
click at [196, 98] on button "Comments" at bounding box center [203, 100] width 49 height 21
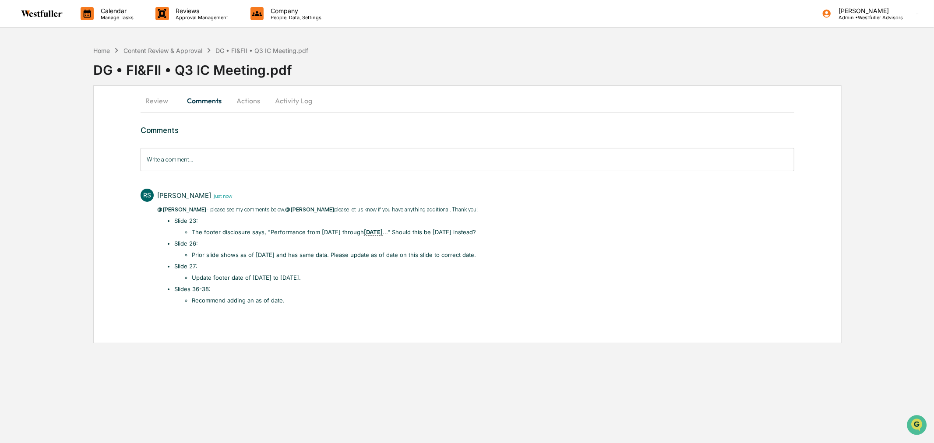
click at [188, 44] on div "Home Content Review & Approval DG • FI&FII • Q3 IC Meeting.pdf DG • FI&FII • Q3…" at bounding box center [513, 64] width 841 height 44
click at [188, 49] on div "Content Review & Approval" at bounding box center [163, 50] width 79 height 7
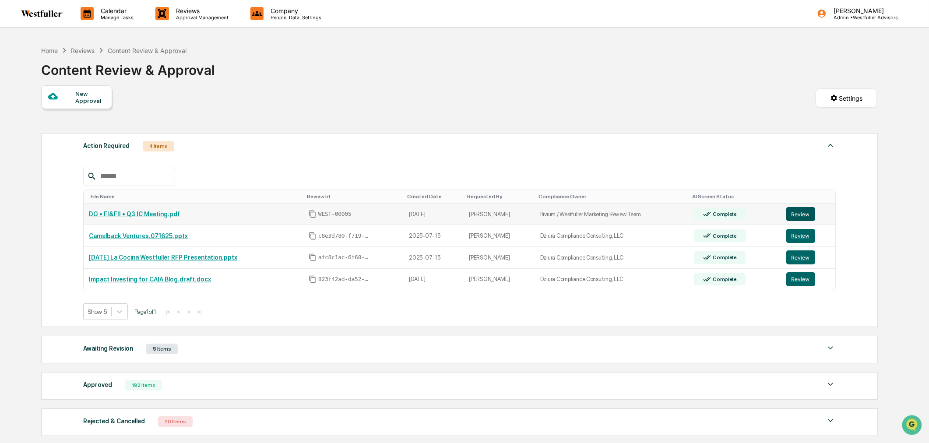
click at [806, 217] on button "Review" at bounding box center [801, 214] width 29 height 14
